Goal: Task Accomplishment & Management: Use online tool/utility

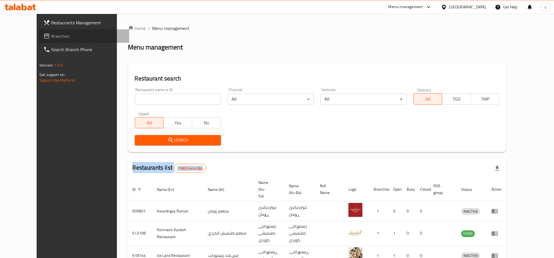
drag, startPoint x: 0, startPoint y: 0, endPoint x: 36, endPoint y: 34, distance: 49.2
click at [51, 34] on span "Branches" at bounding box center [87, 36] width 73 height 7
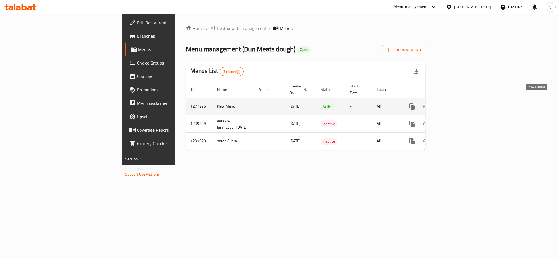
click at [455, 104] on icon "enhanced table" at bounding box center [452, 106] width 5 height 5
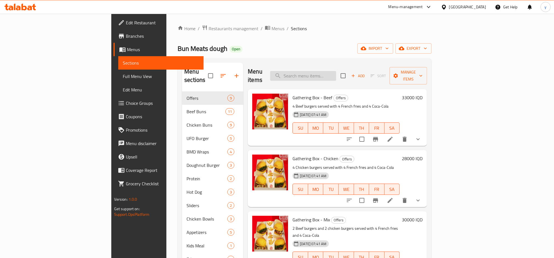
click at [336, 73] on input "search" at bounding box center [303, 76] width 66 height 10
paste input "Pisto Pasta Salad"
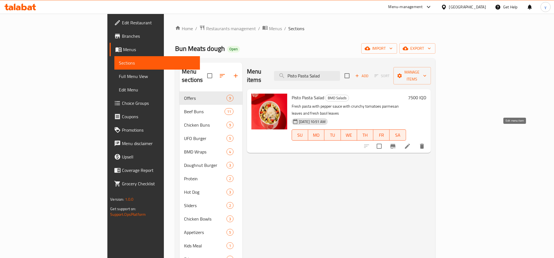
type input "Pisto Pasta Salad"
click at [410, 144] on icon at bounding box center [407, 146] width 5 height 5
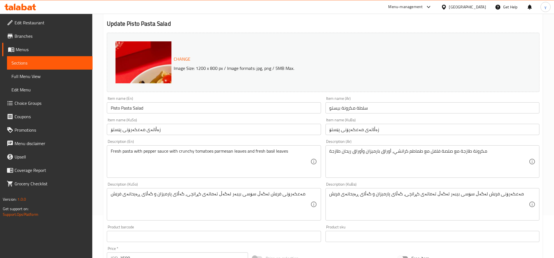
scroll to position [58, 0]
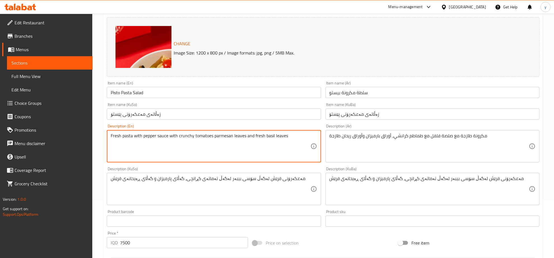
click at [151, 147] on textarea "Fresh pasta with pepper sauce with crunchy tomatoes parmesan leaves and fresh b…" at bounding box center [210, 146] width 199 height 27
click at [135, 144] on textarea "Fresh pasta with pepper sauce with crunchy tomatoes parmesan leaves and fresh b…" at bounding box center [210, 146] width 199 height 27
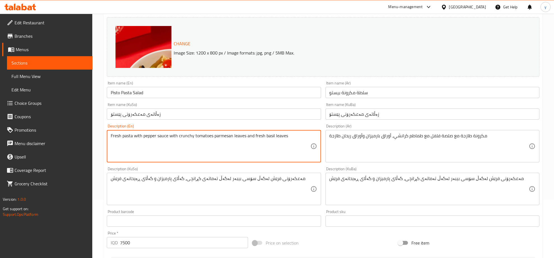
click at [132, 138] on textarea "Fresh pasta with pepper sauce with crunchy tomatoes parmesan leaves and fresh b…" at bounding box center [210, 146] width 199 height 27
click at [156, 134] on textarea "Fresh pasta with pepper sauce with crunchy tomatoes parmesan leaves and fresh b…" at bounding box center [210, 146] width 199 height 27
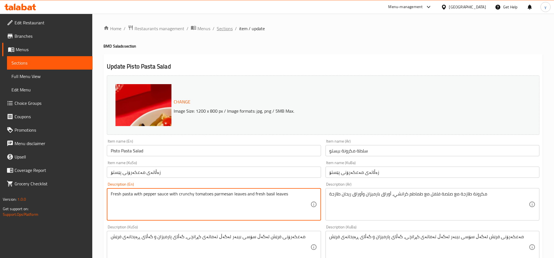
click at [224, 30] on span "Sections" at bounding box center [225, 28] width 16 height 7
